Goal: Transaction & Acquisition: Subscribe to service/newsletter

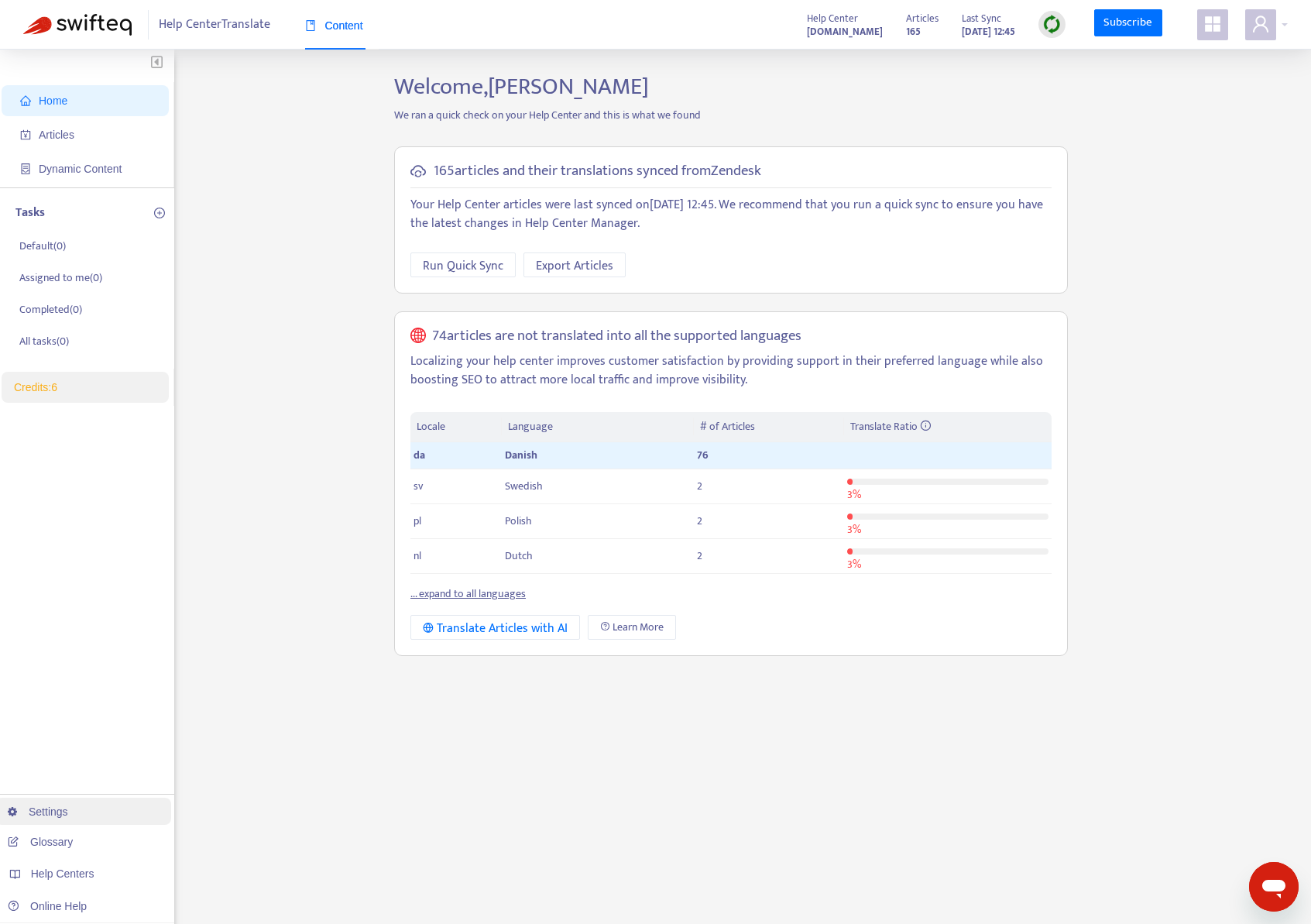
click at [68, 812] on link "Settings" at bounding box center [38, 811] width 61 height 12
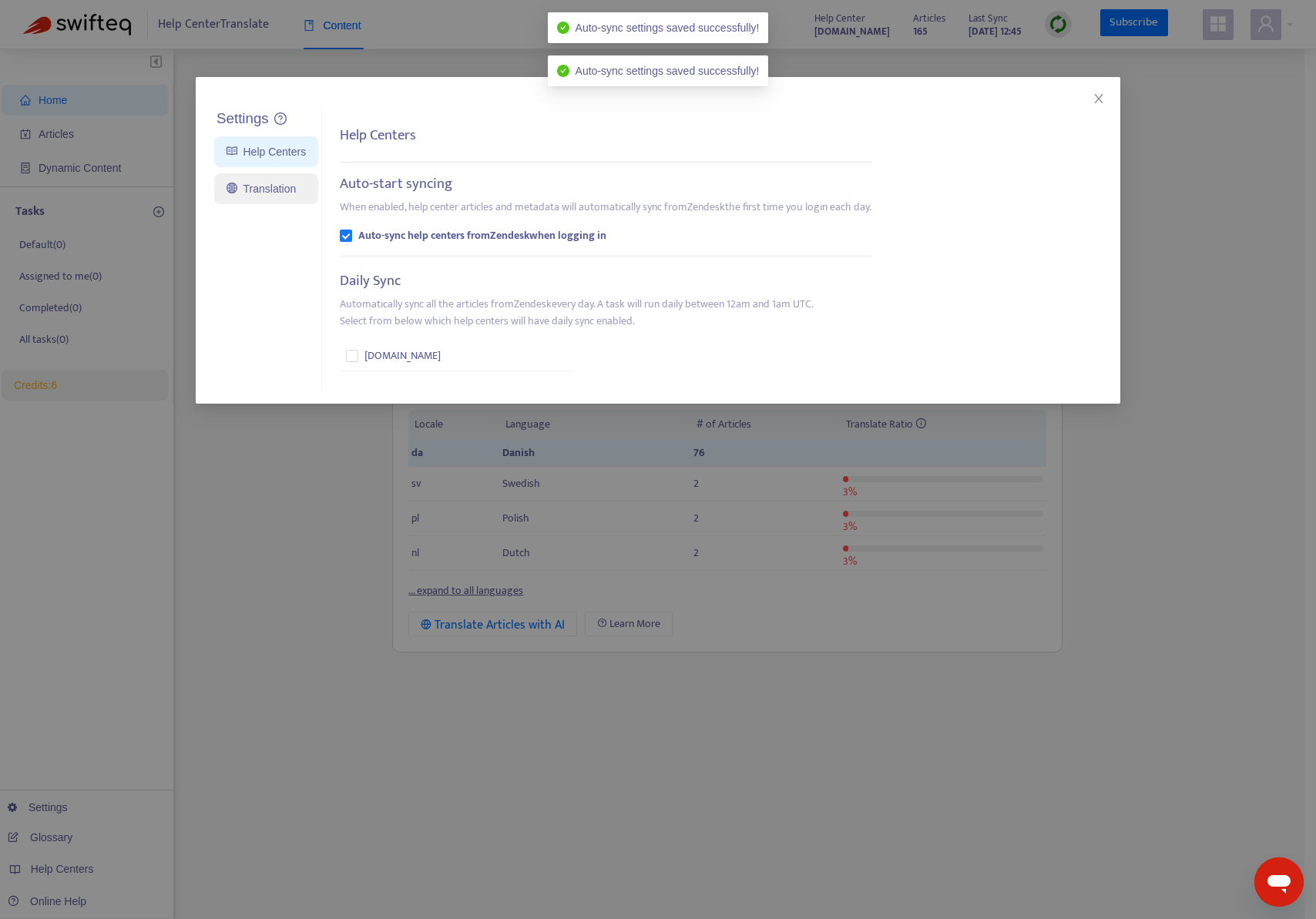
click at [278, 193] on link "Translation" at bounding box center [260, 188] width 69 height 12
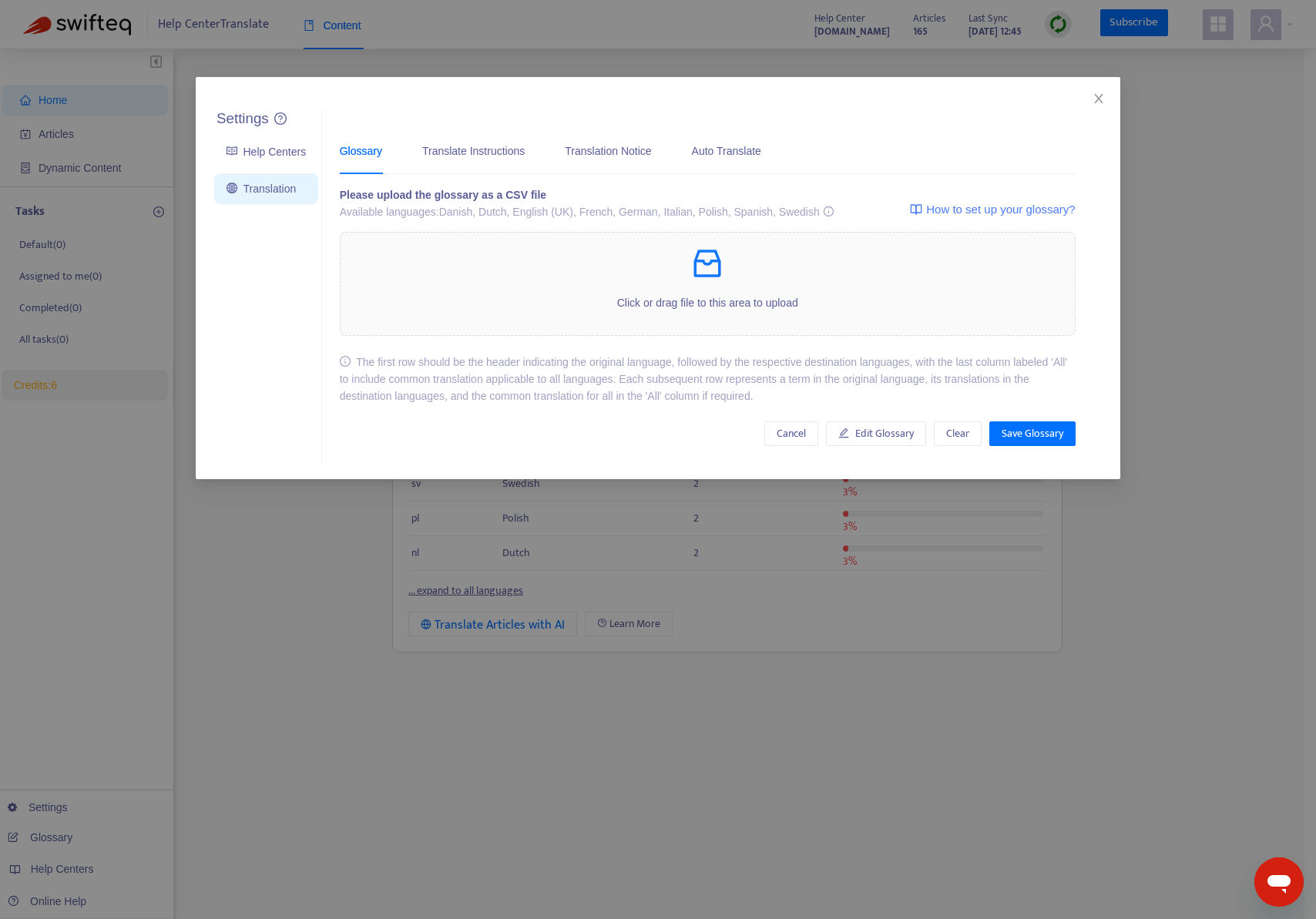
click at [212, 592] on div "Settings Help Centers Translation Settings Glossary Translate Instructions Tran…" at bounding box center [658, 459] width 1316 height 919
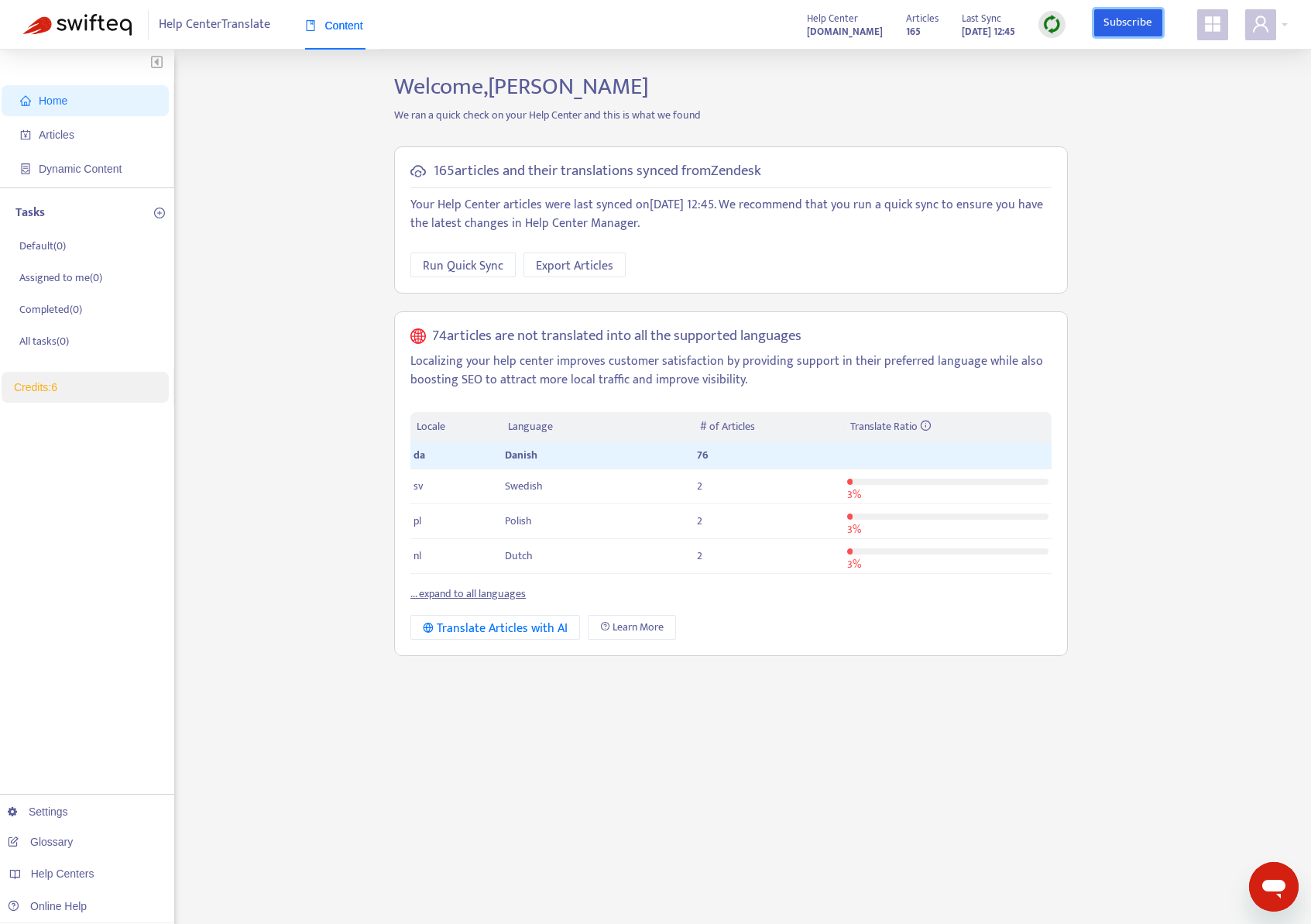
click at [1114, 26] on link "Subscribe" at bounding box center [1128, 23] width 68 height 28
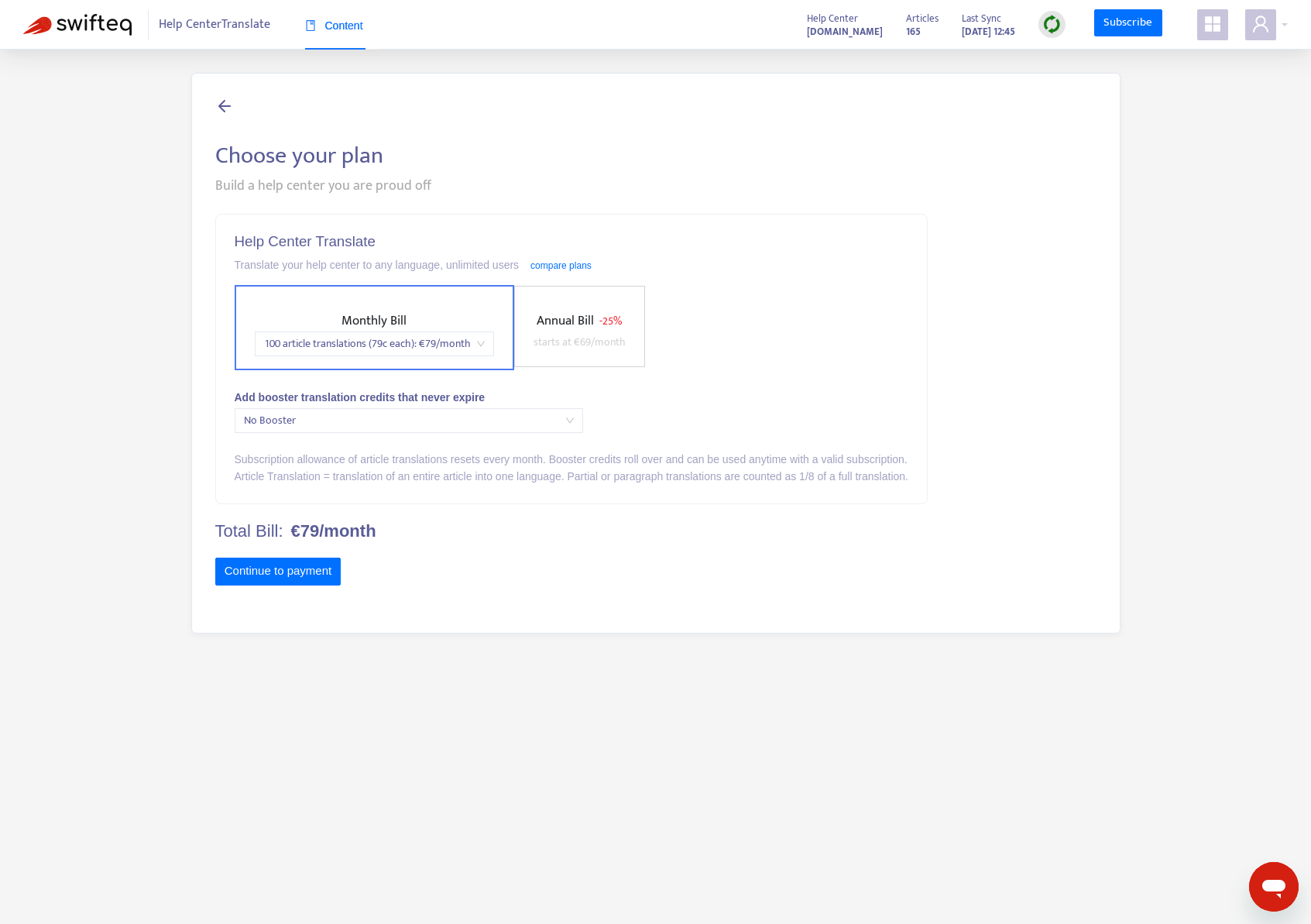
click at [439, 352] on span "100 article translations (79c each) : € 79 /month" at bounding box center [375, 344] width 221 height 23
click at [443, 345] on span "100 article translations (79c each) : € 79 /month" at bounding box center [375, 344] width 221 height 23
click at [615, 354] on label "Annual Bill - 25% starts at € 69 /month" at bounding box center [579, 326] width 131 height 81
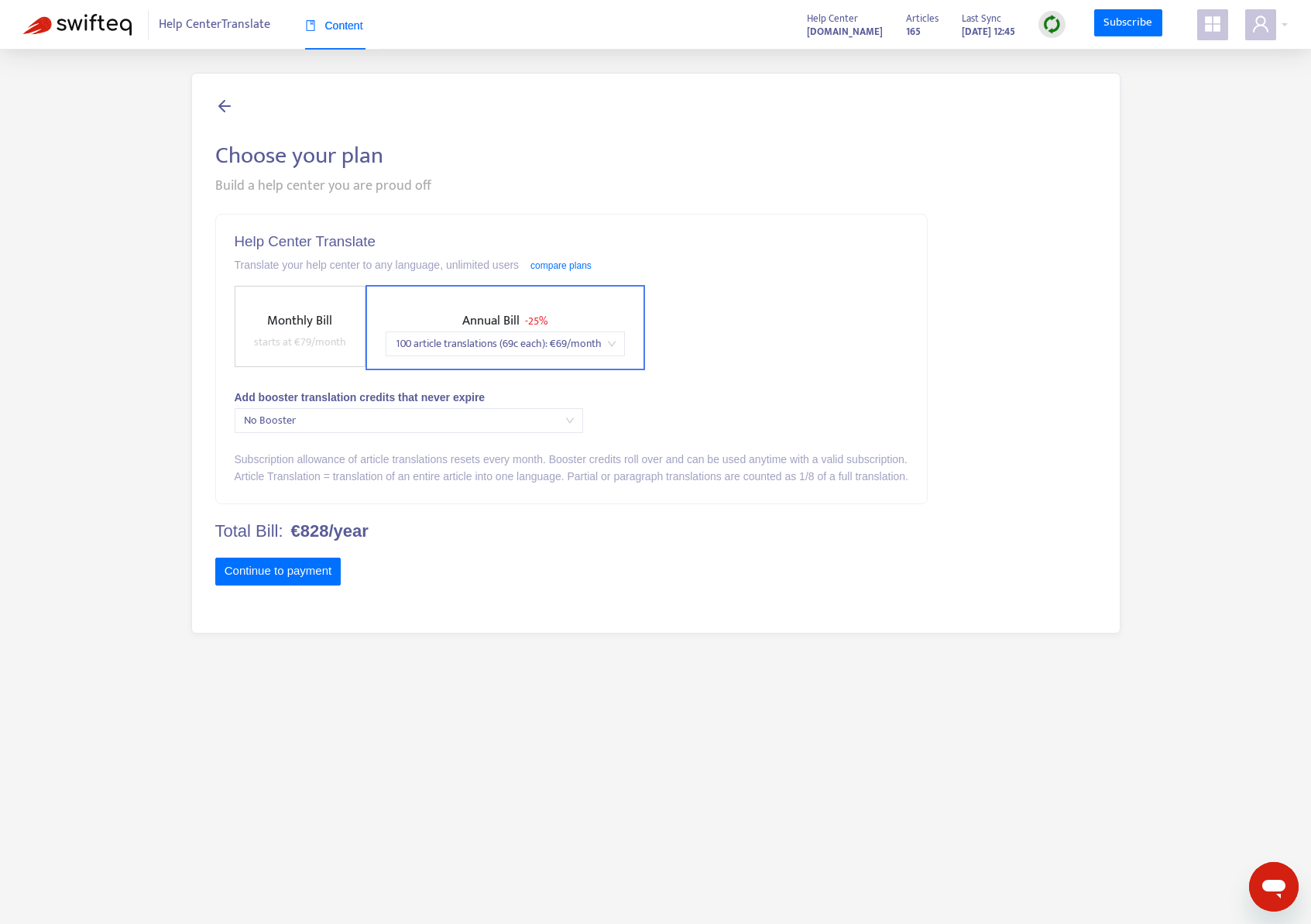
click at [593, 340] on span "100 article translations (69c each) : € 69 /month" at bounding box center [506, 344] width 221 height 23
click at [529, 416] on span "No Booster" at bounding box center [408, 421] width 330 height 23
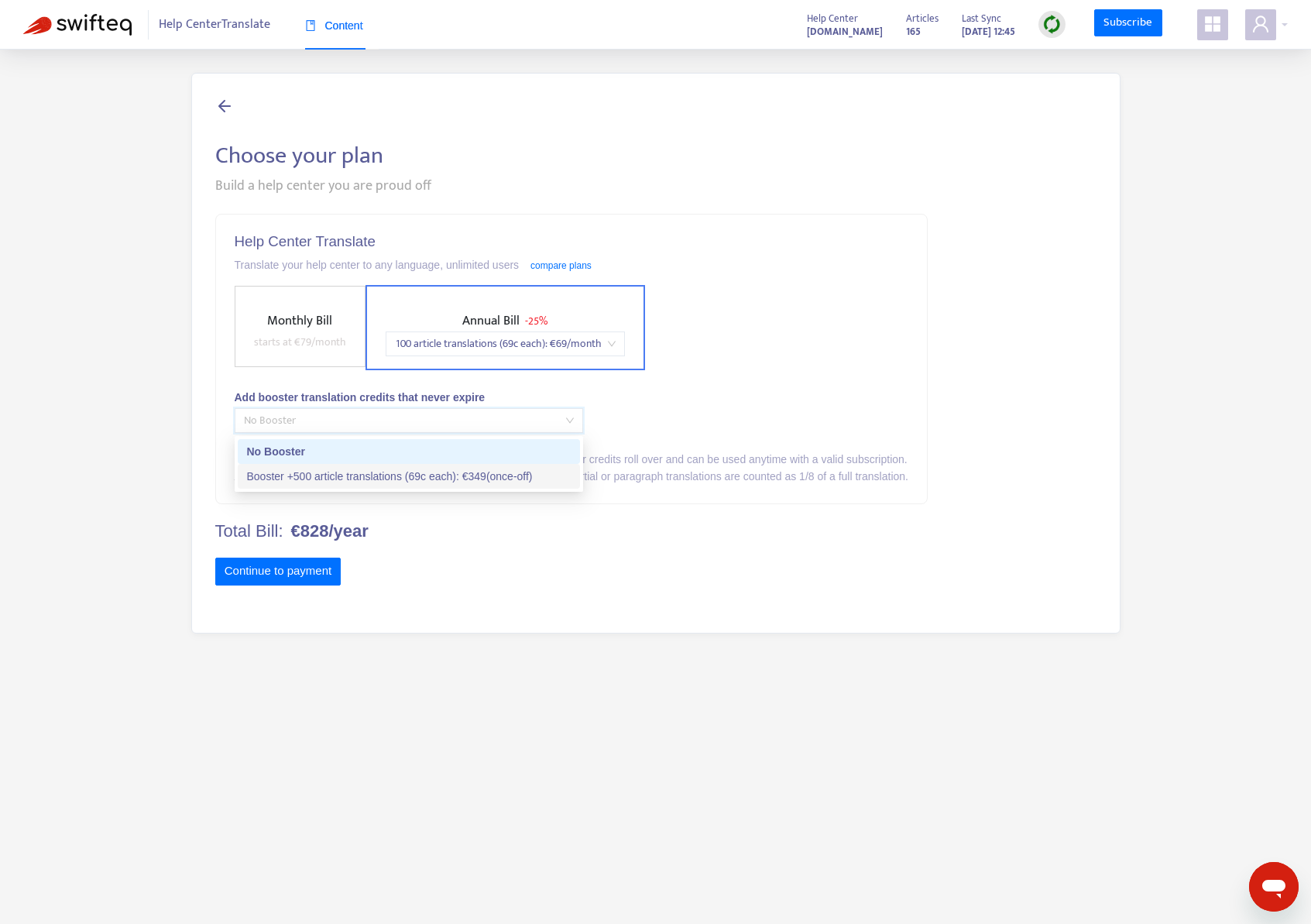
click at [461, 485] on div "Booster +500 article translations (69c each) : € 349 (once-off)" at bounding box center [409, 476] width 324 height 17
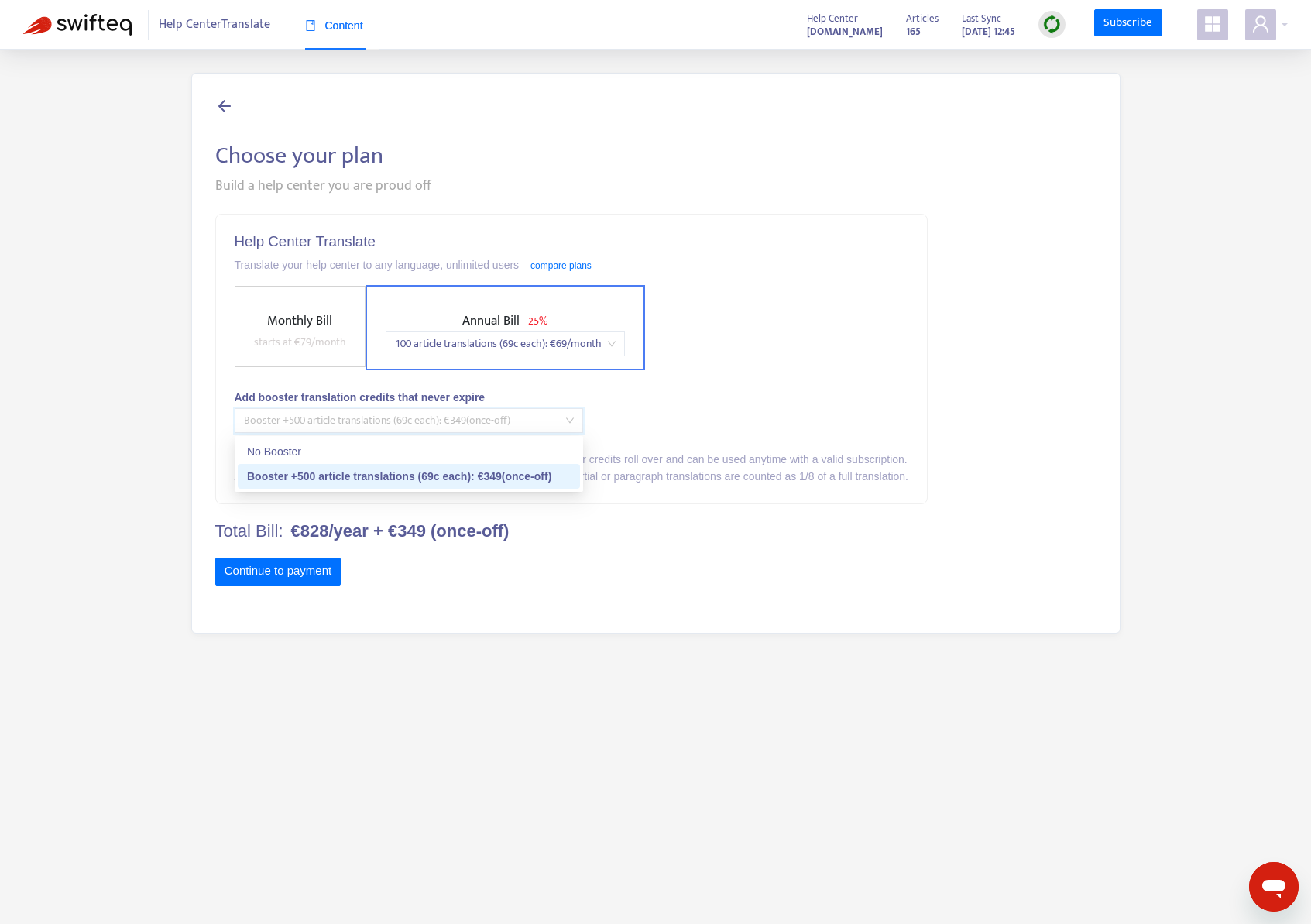
click at [480, 412] on span "Booster +500 article translations (69c each) : € 349 (once-off)" at bounding box center [408, 421] width 330 height 23
click at [474, 446] on div "No Booster" at bounding box center [409, 451] width 324 height 17
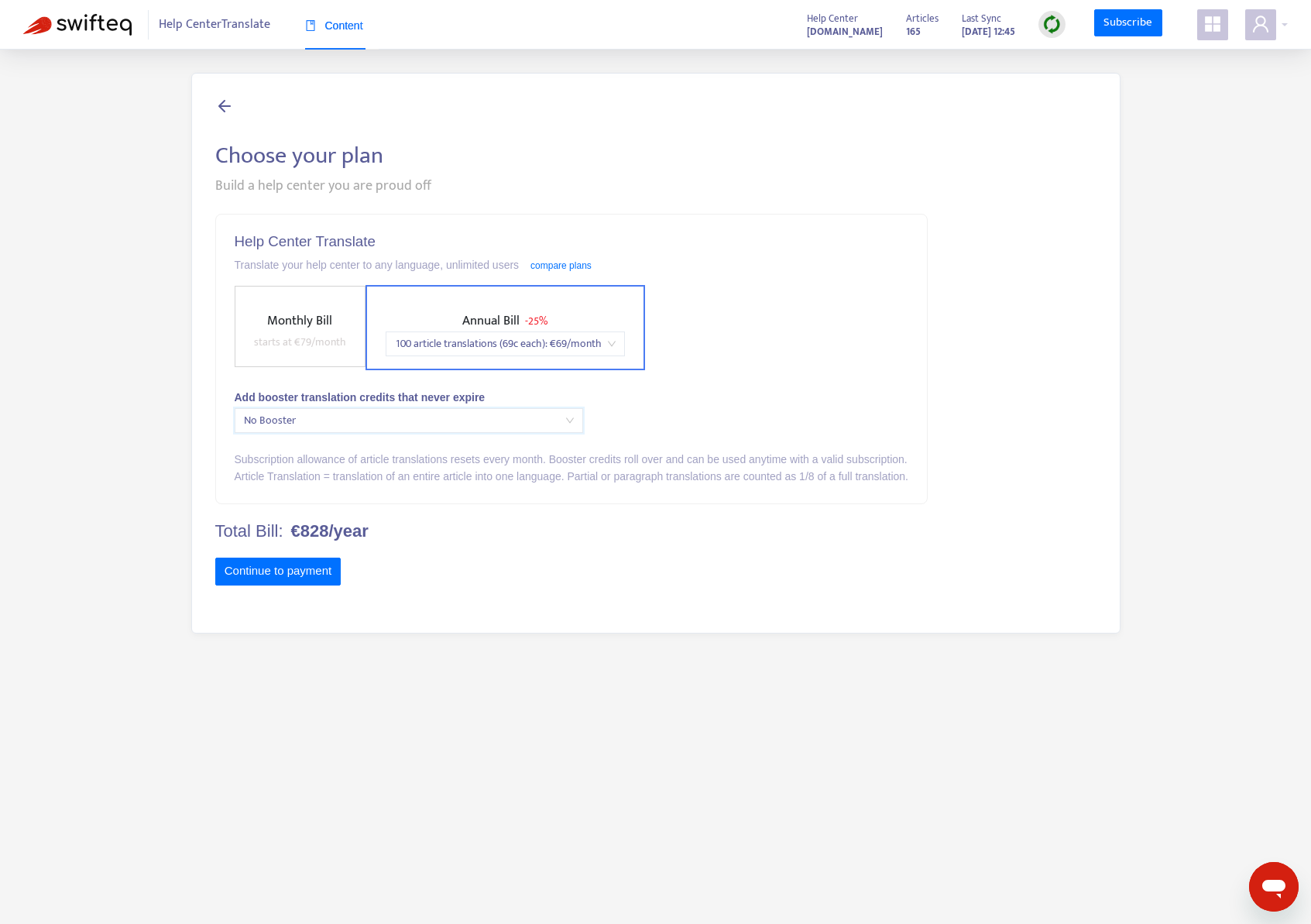
click at [476, 421] on span "No Booster" at bounding box center [408, 421] width 330 height 23
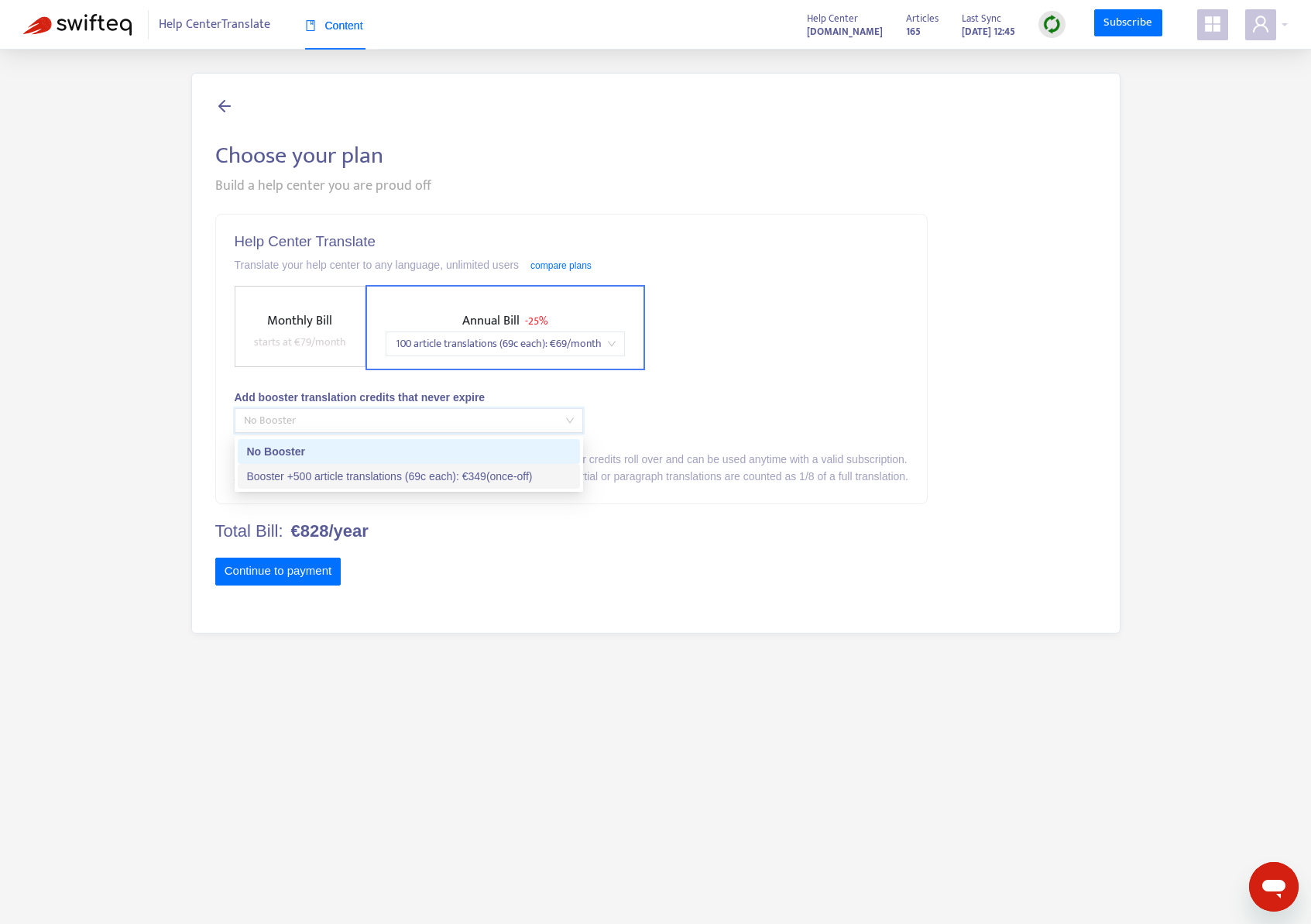
click at [471, 476] on div "Booster +500 article translations (69c each) : € 349 (once-off)" at bounding box center [409, 476] width 324 height 17
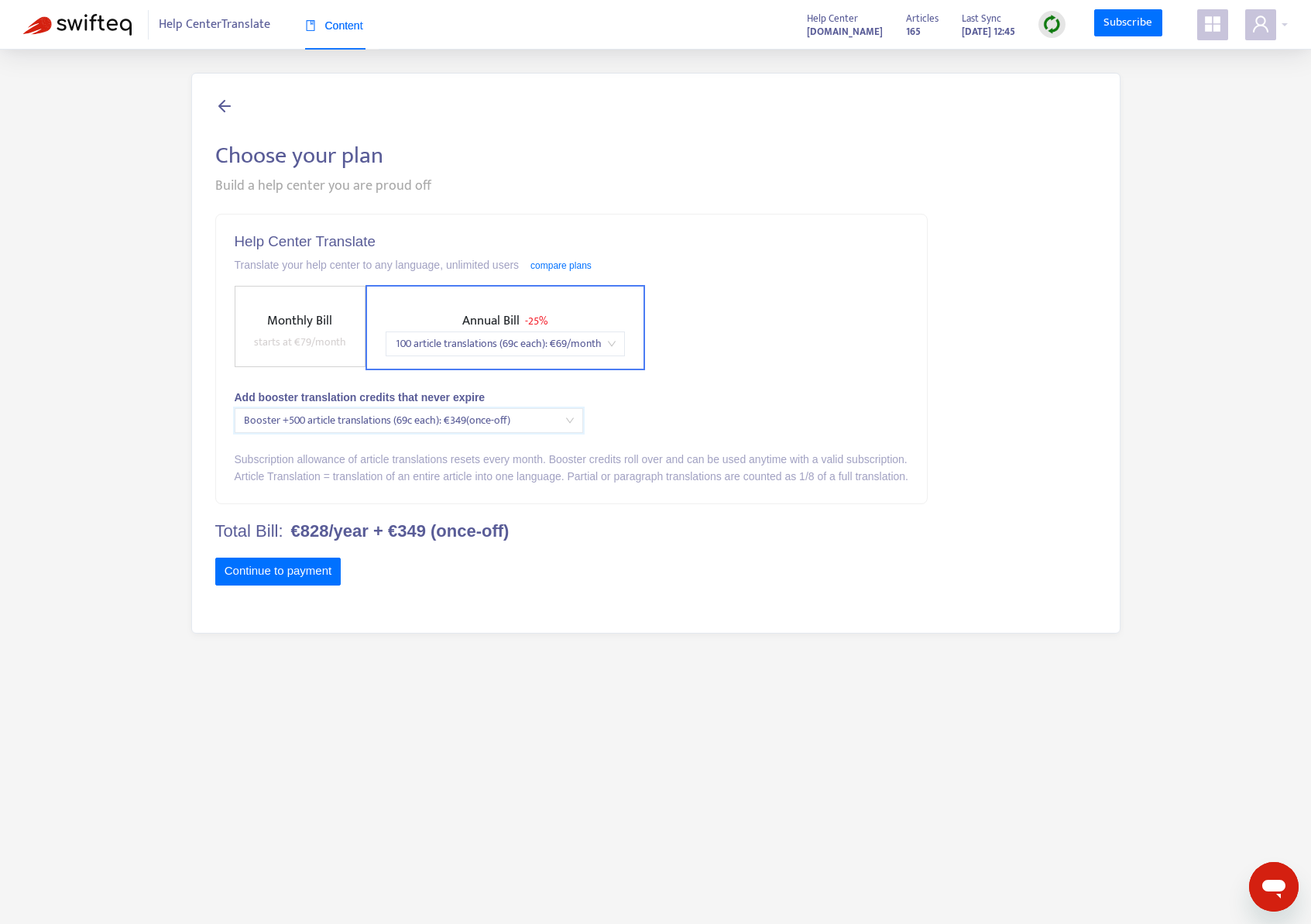
click at [468, 417] on span "Booster +500 article translations (69c each) : € 349 (once-off)" at bounding box center [408, 421] width 330 height 23
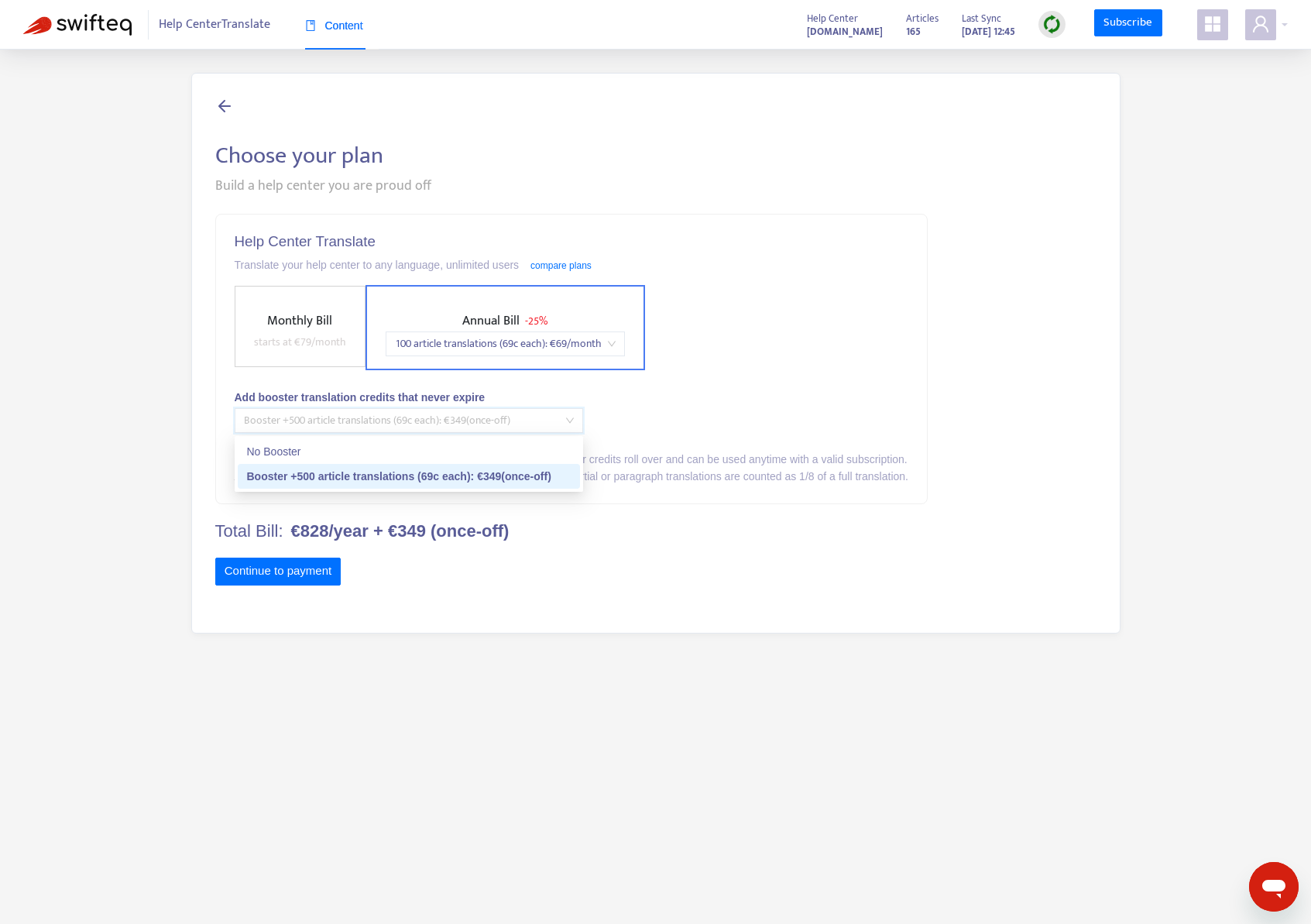
click at [468, 417] on span "Booster +500 article translations (69c each) : € 349 (once-off)" at bounding box center [408, 421] width 330 height 23
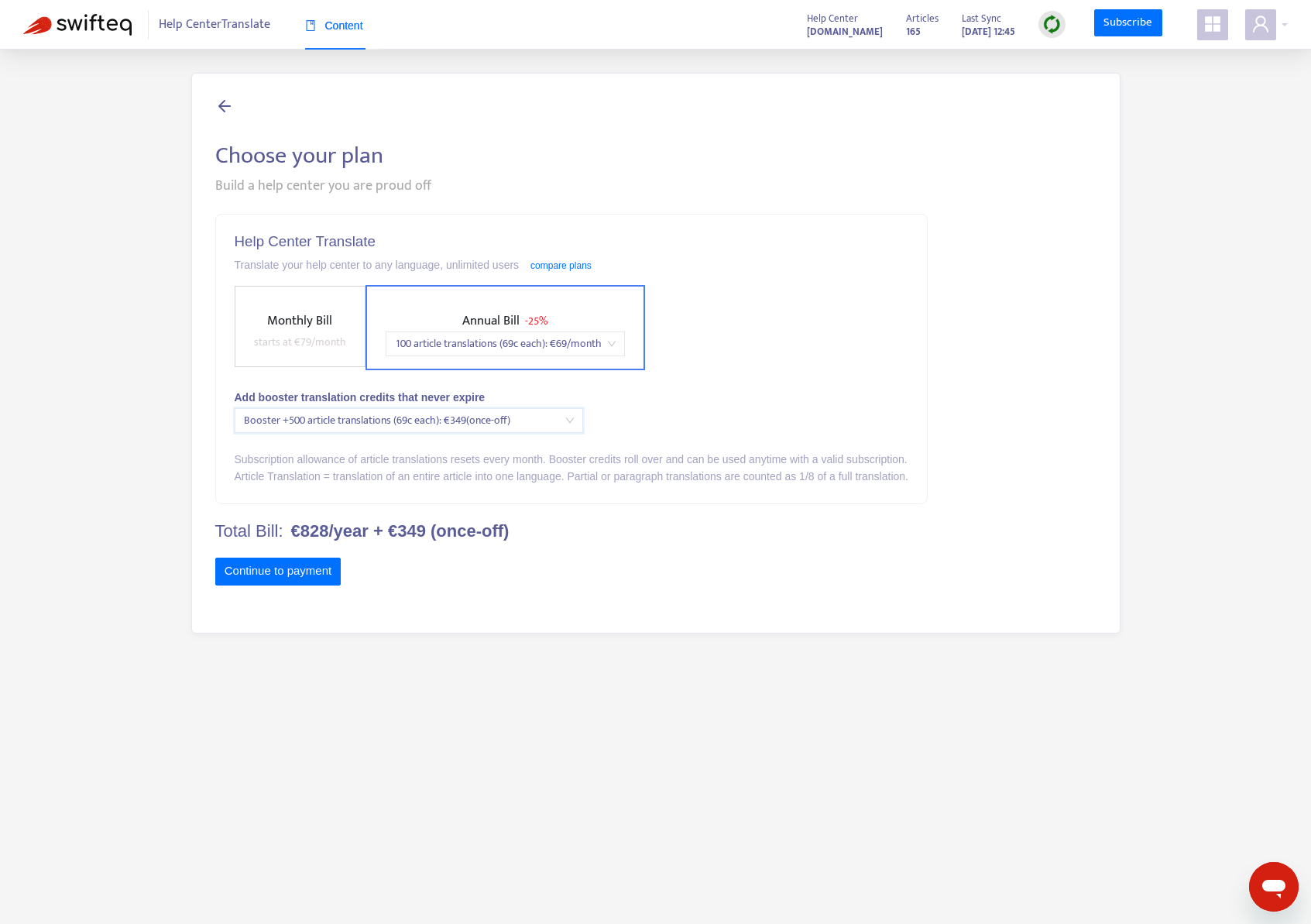
click at [474, 340] on span "100 article translations (69c each) : € 69 /month" at bounding box center [506, 344] width 221 height 23
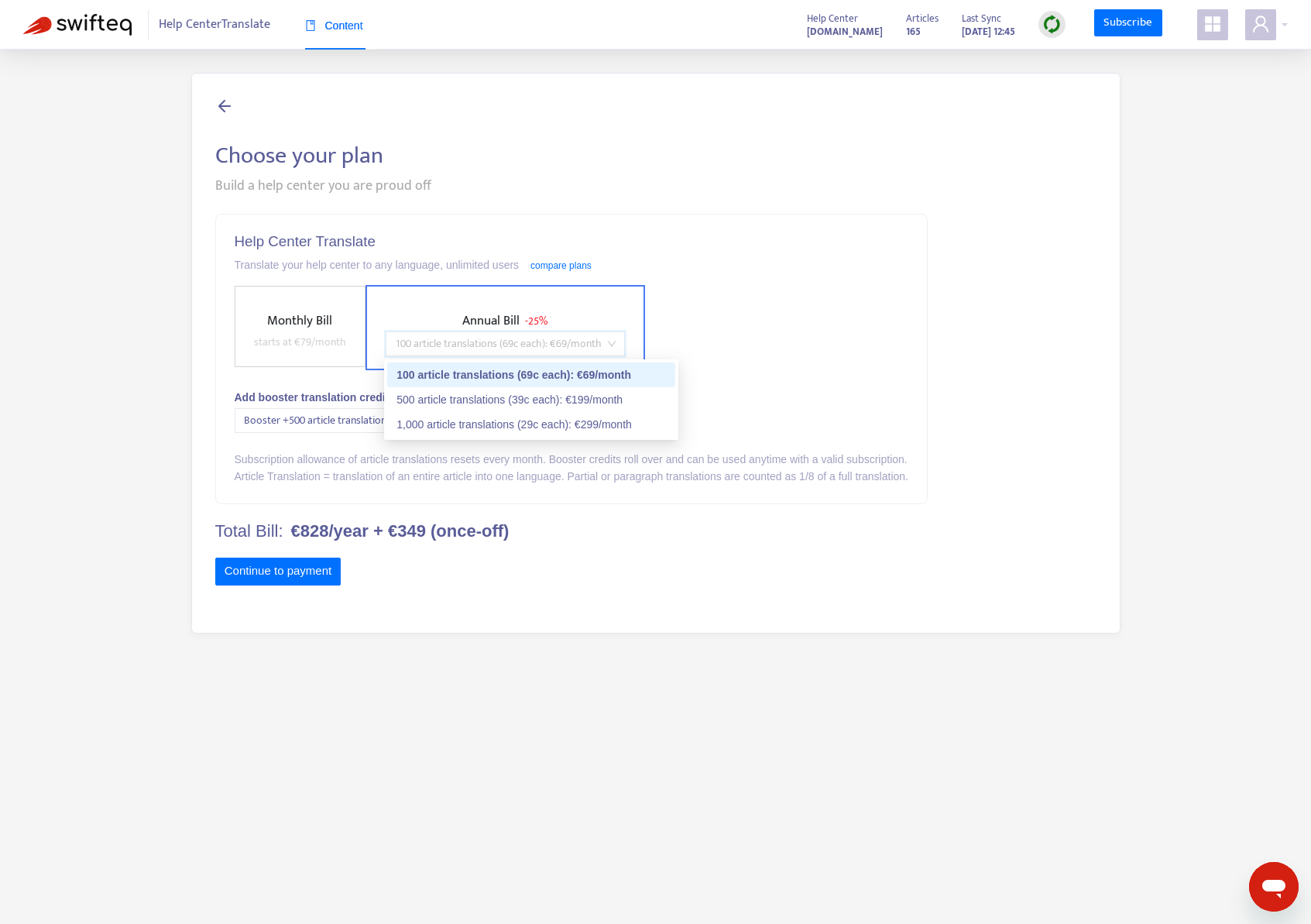
click at [908, 389] on div "Add booster translation credits that never expire" at bounding box center [571, 397] width 674 height 17
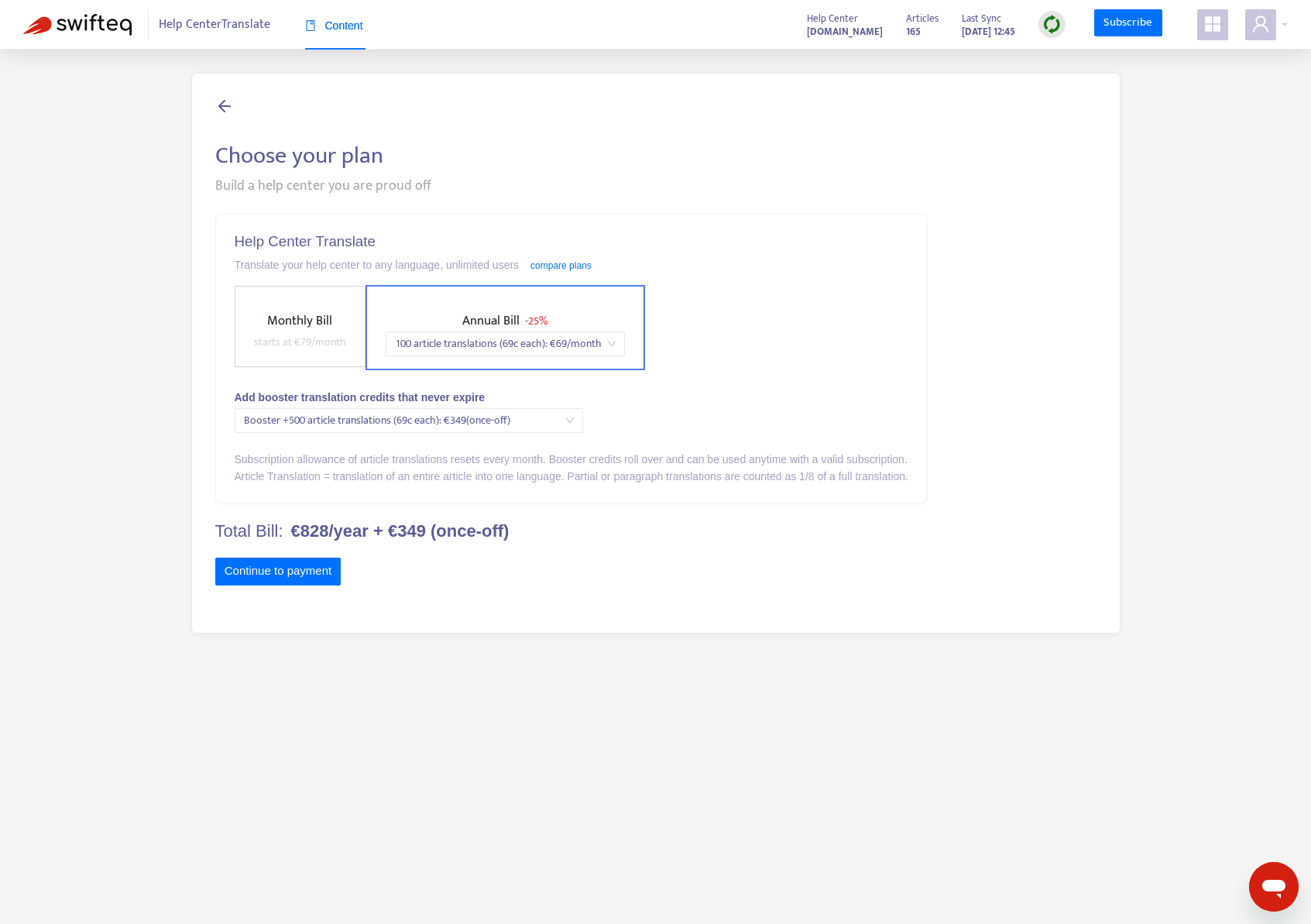
click at [292, 313] on span "Monthly Bill" at bounding box center [300, 321] width 65 height 22
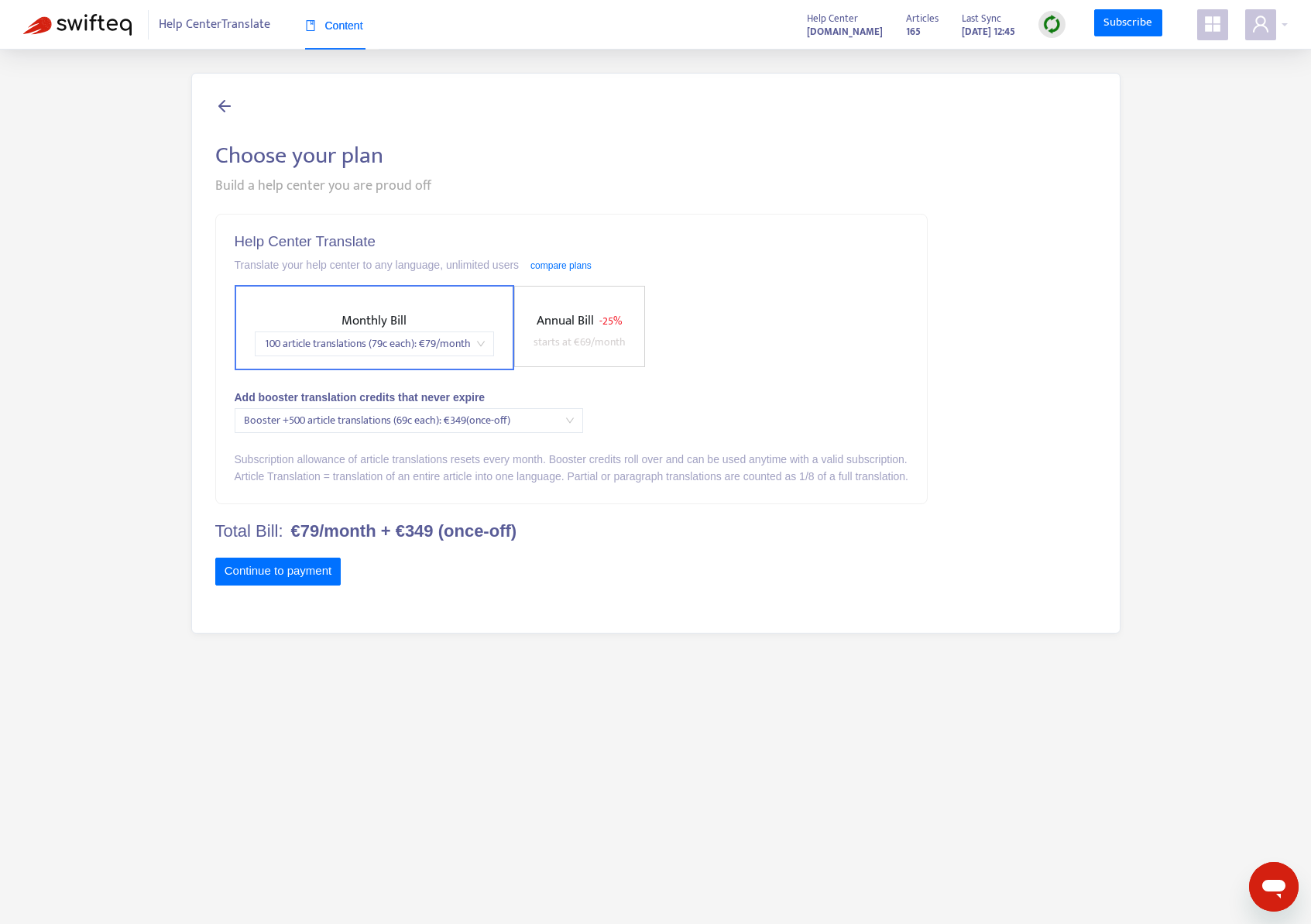
click at [615, 328] on span "- 25%" at bounding box center [610, 321] width 22 height 18
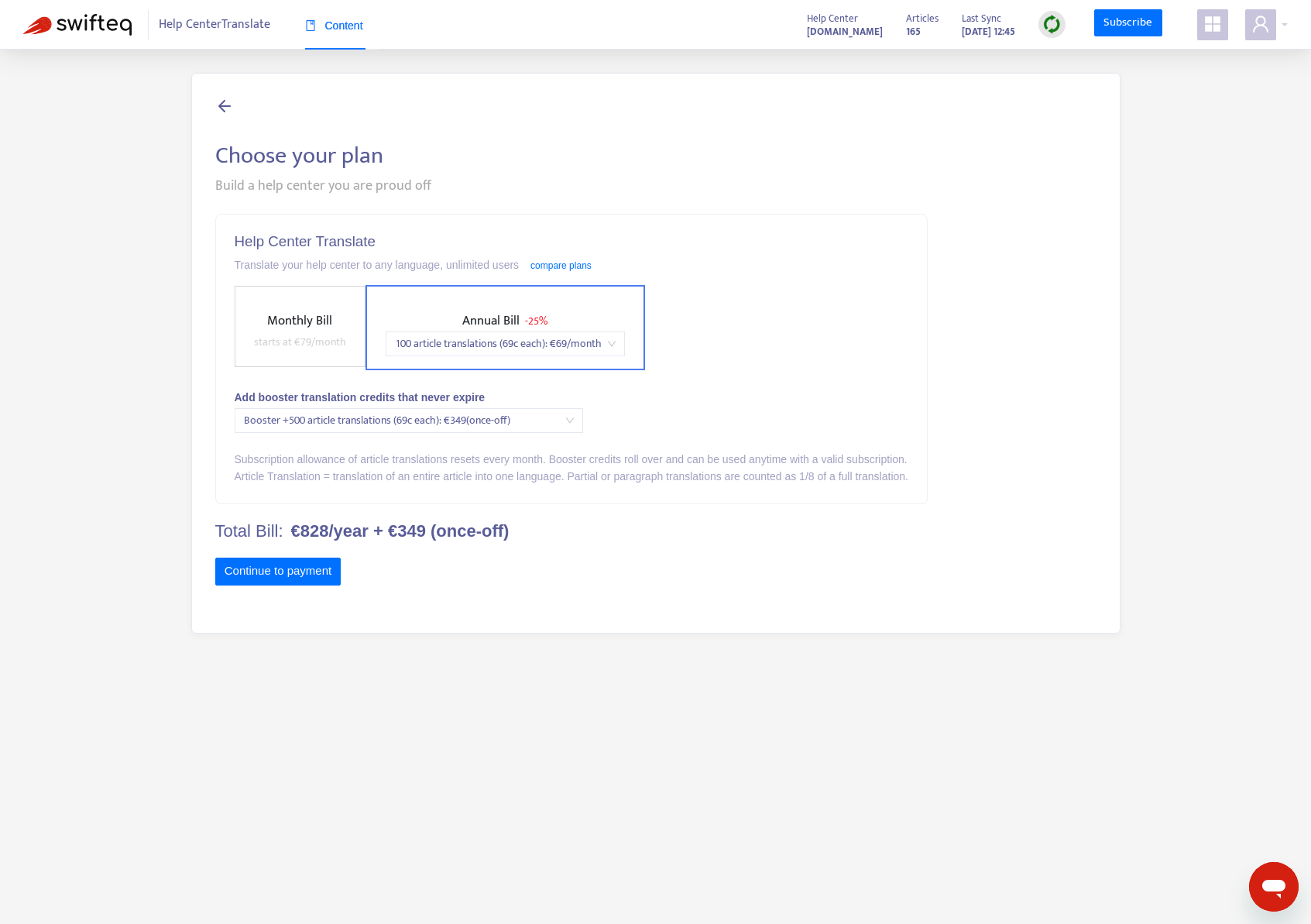
click at [468, 342] on span "100 article translations (69c each) : € 69 /month" at bounding box center [506, 344] width 221 height 23
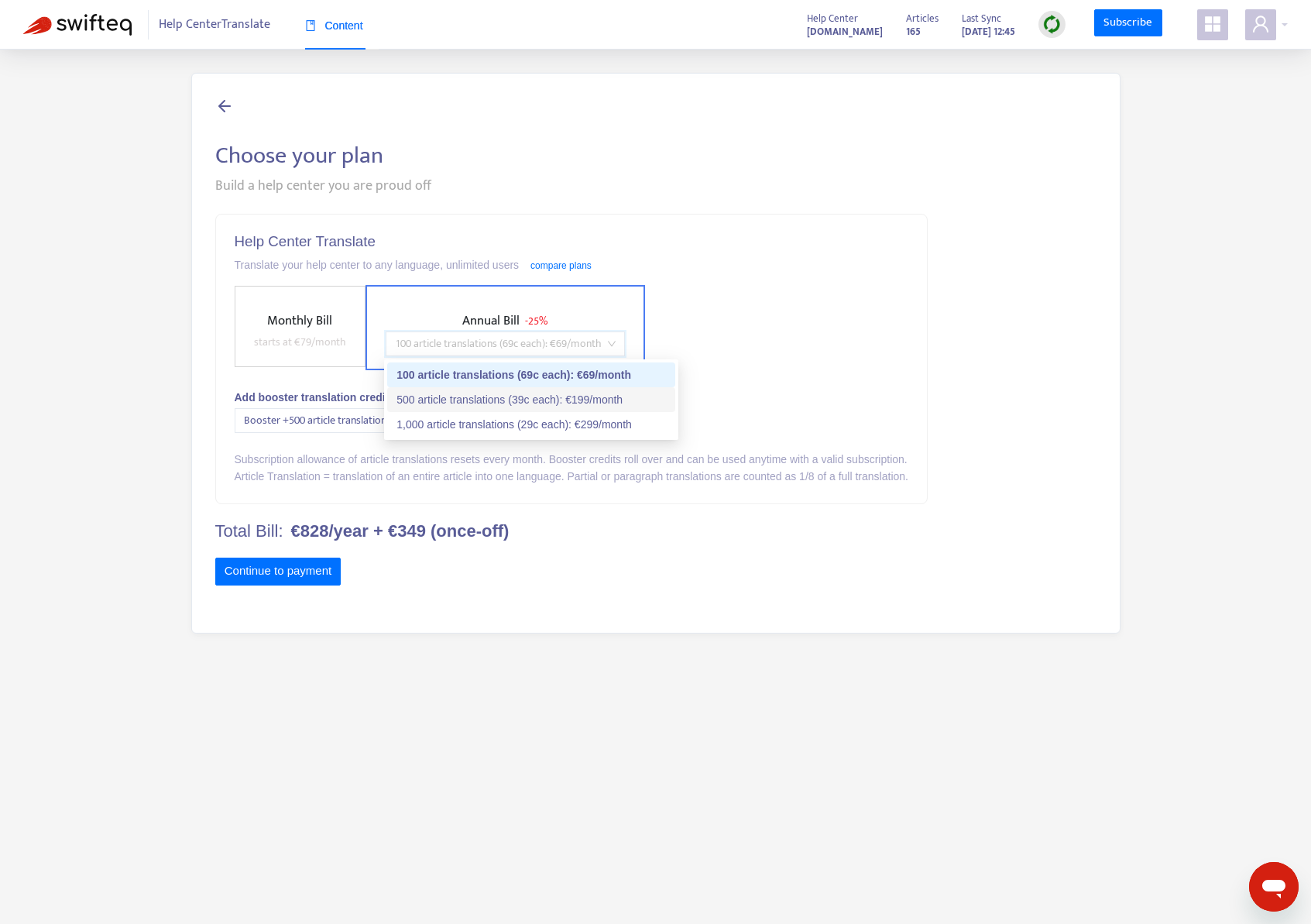
click at [520, 405] on div "500 article translations (39c each) : € 199 /month" at bounding box center [531, 399] width 269 height 17
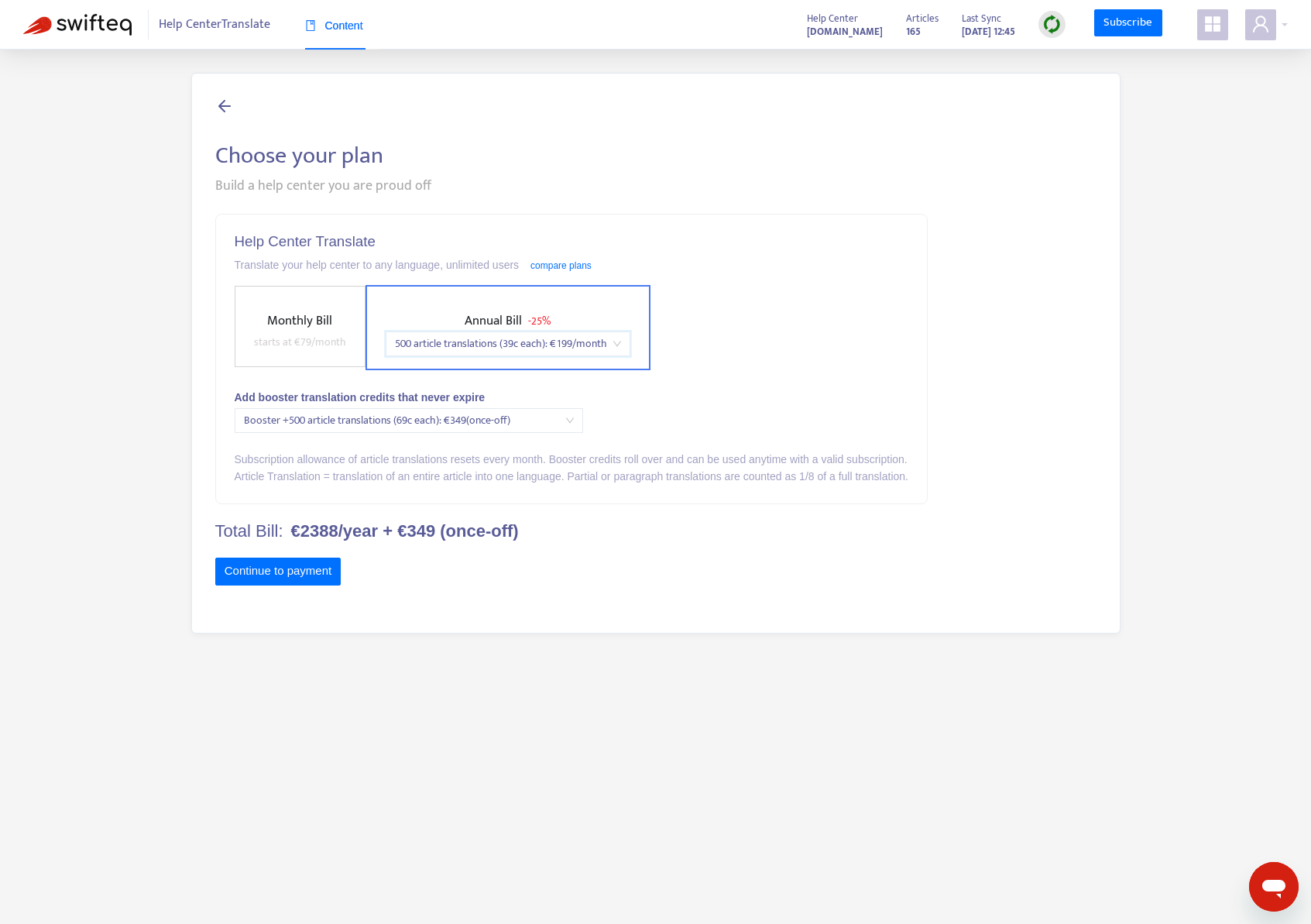
click at [502, 347] on span "500 article translations (39c each) : € 199 /month" at bounding box center [508, 344] width 226 height 23
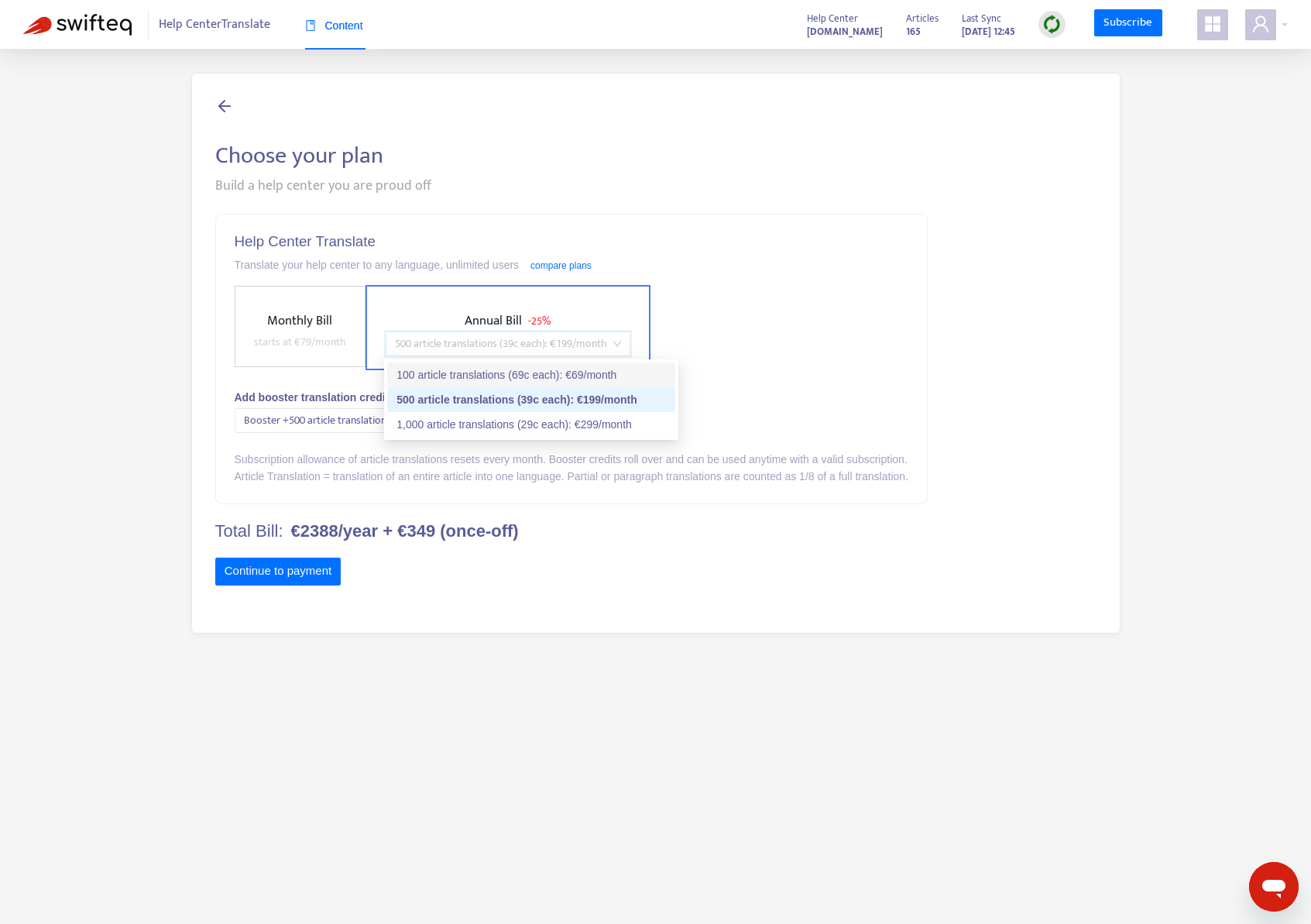
click at [512, 381] on div "100 article translations (69c each) : € 69 /month" at bounding box center [531, 375] width 269 height 17
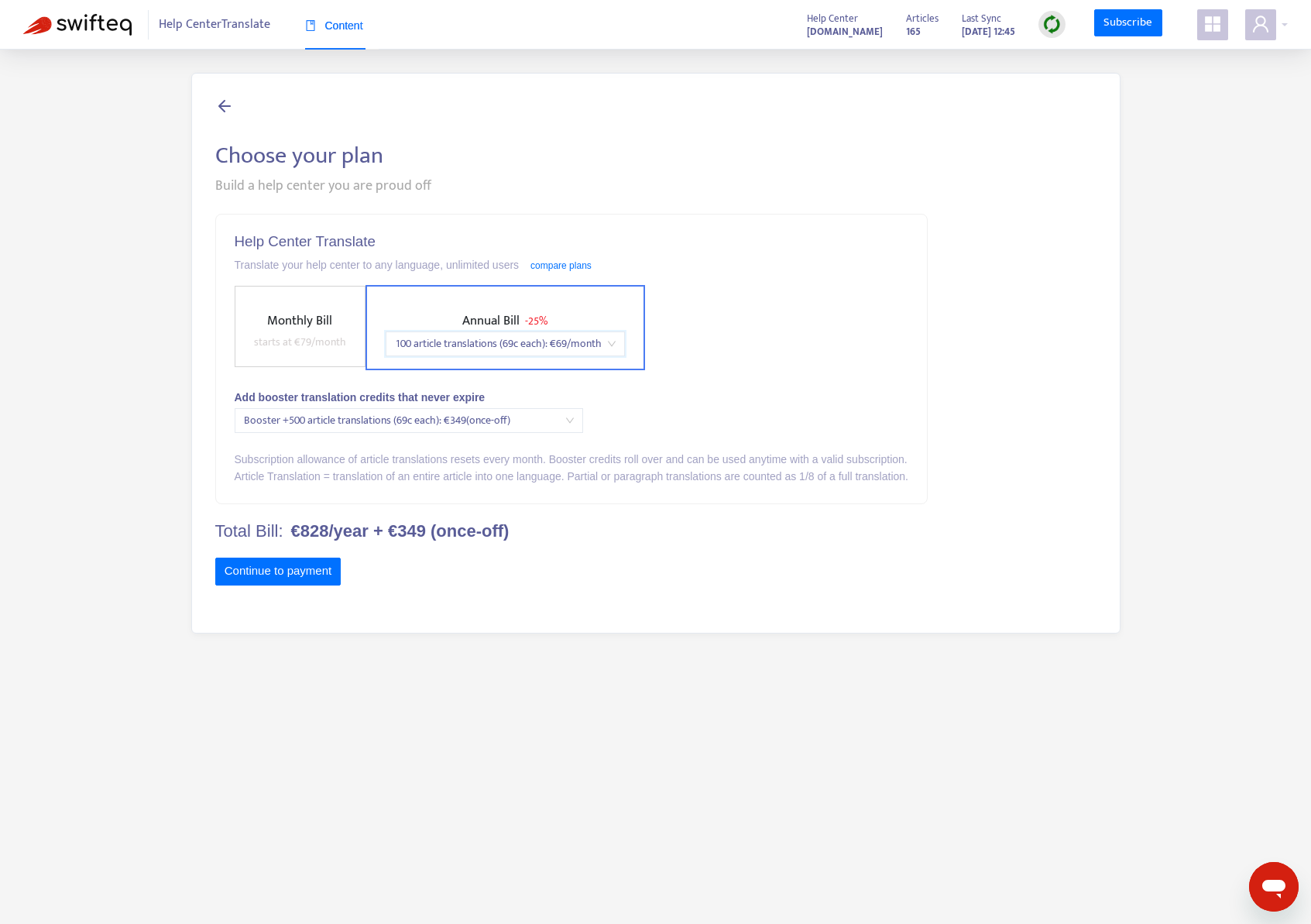
click at [485, 349] on span "100 article translations (69c each) : € 69 /month" at bounding box center [506, 344] width 221 height 23
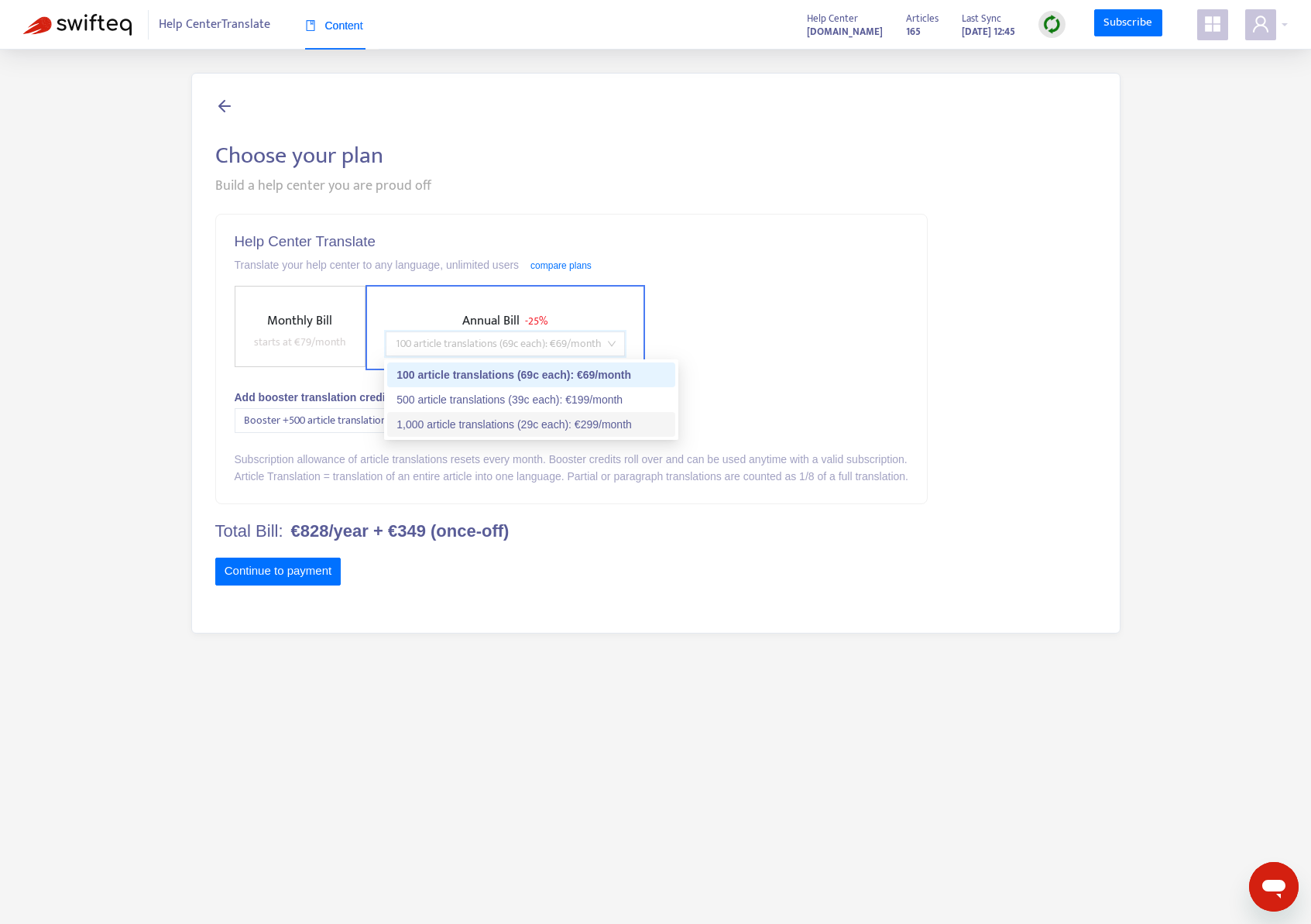
click at [483, 423] on div "1,000 article translations (29c each) : € 299 /month" at bounding box center [531, 424] width 269 height 17
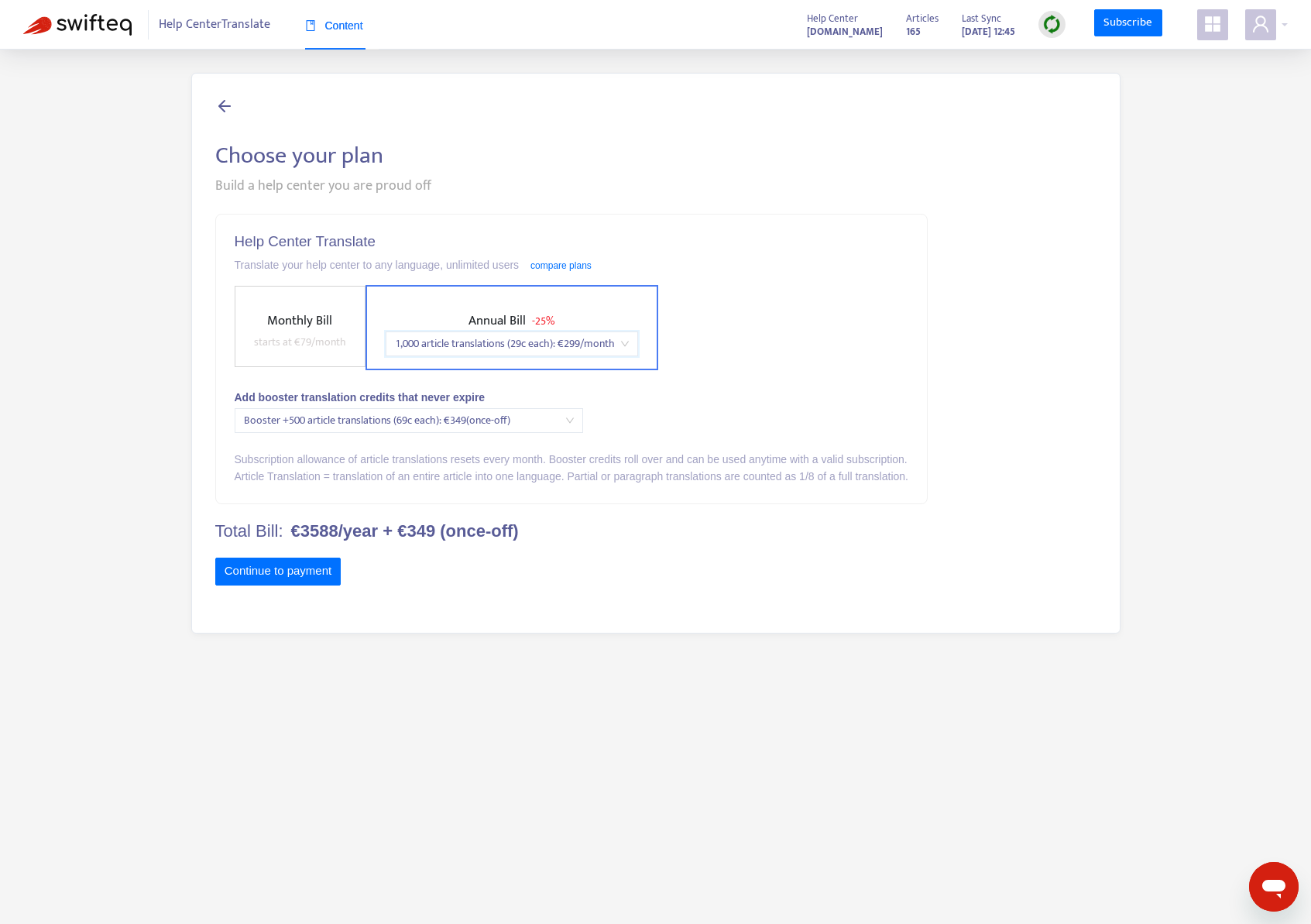
click at [486, 343] on span "1,000 article translations (29c each) : € 299 /month" at bounding box center [512, 344] width 234 height 23
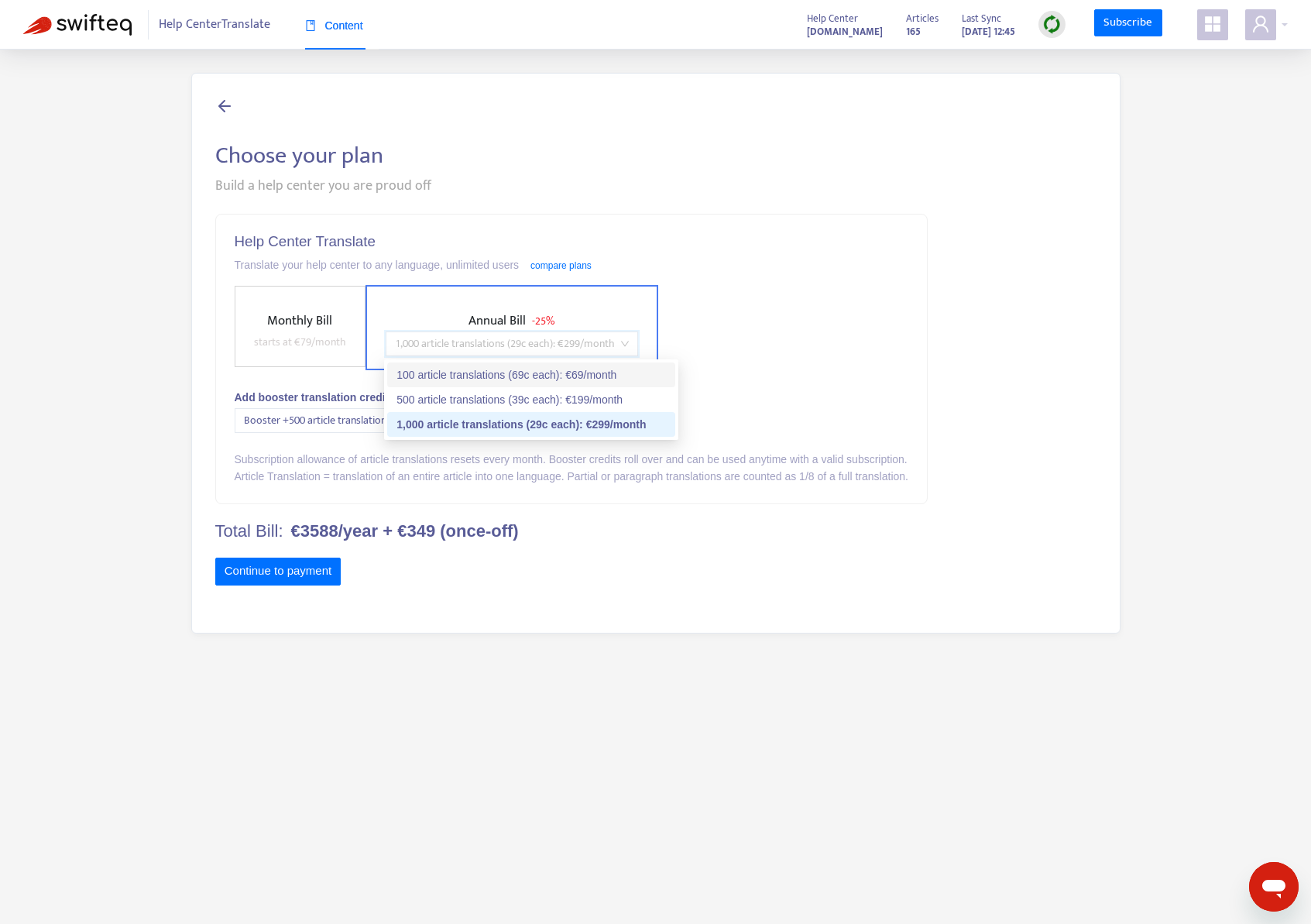
click at [480, 379] on div "100 article translations (69c each) : € 69 /month" at bounding box center [531, 375] width 269 height 17
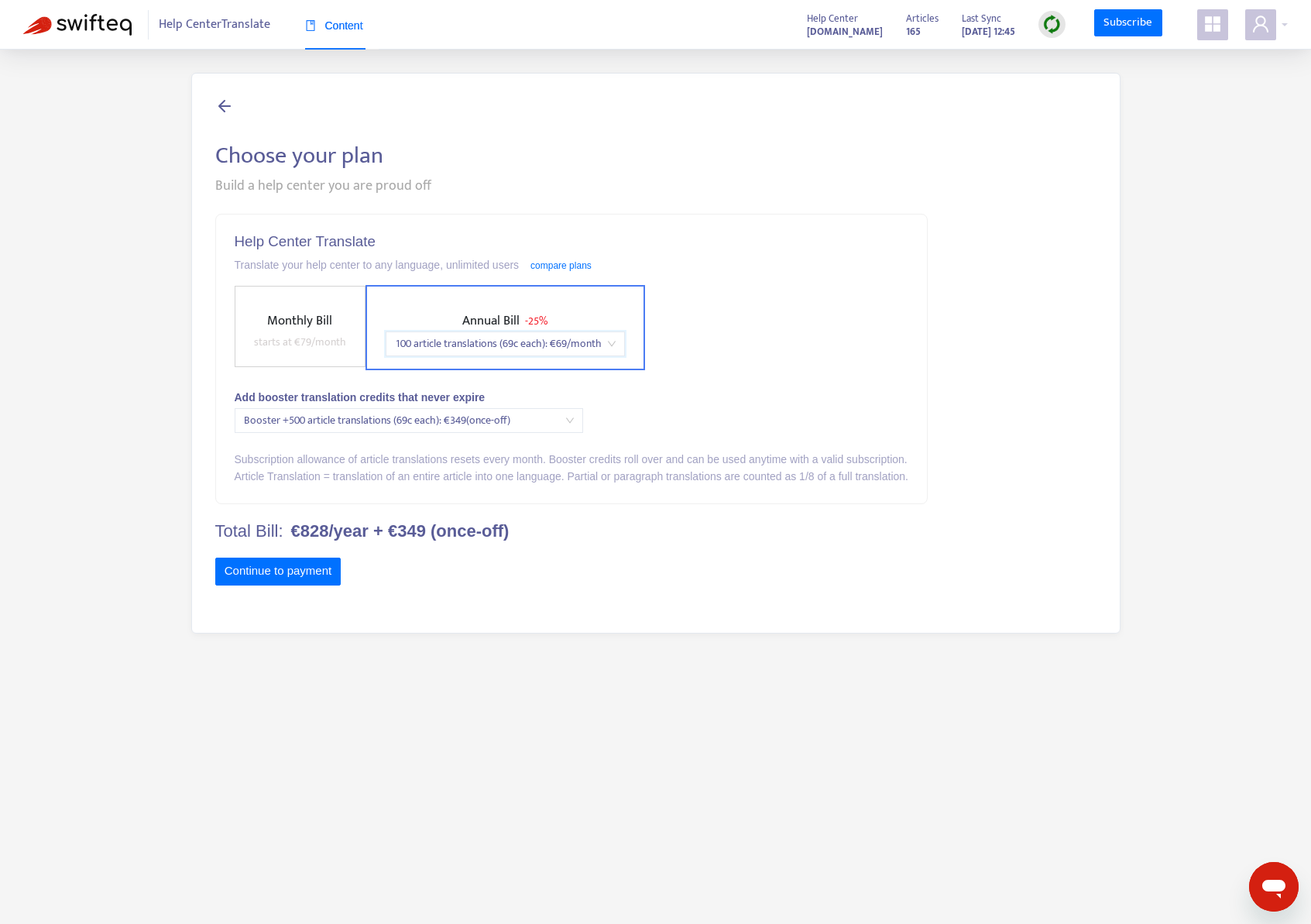
click at [218, 27] on span "Help Center Translate" at bounding box center [214, 25] width 111 height 29
click at [218, 23] on span "Help Center Translate" at bounding box center [214, 25] width 111 height 29
click at [110, 25] on img at bounding box center [77, 25] width 109 height 22
